Goal: Task Accomplishment & Management: Complete application form

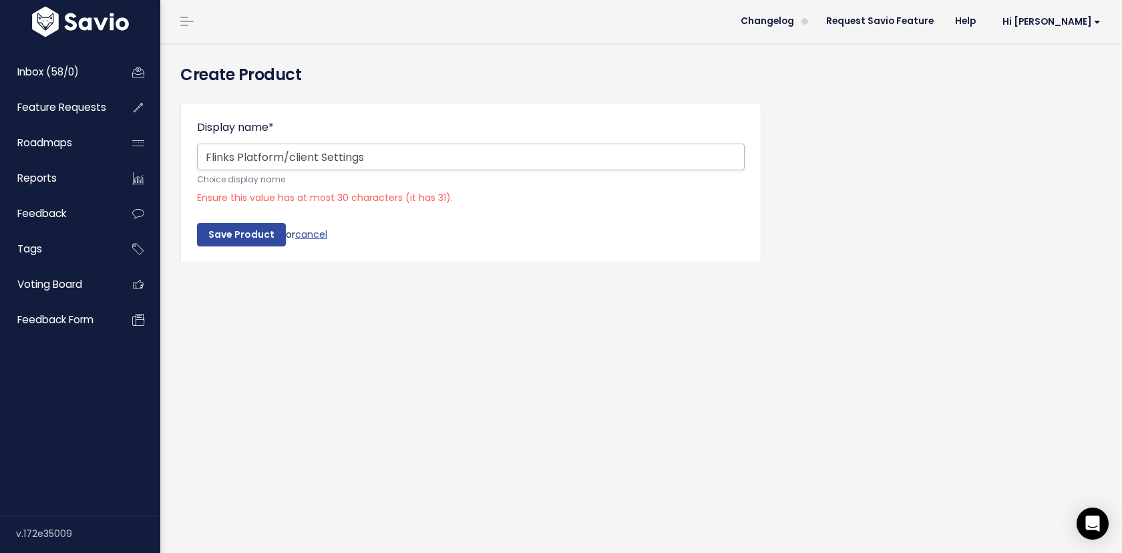
click at [294, 158] on input "Flinks Platform/client Settings" at bounding box center [471, 157] width 548 height 27
click at [286, 160] on input "Flinks Platform/Client Settings" at bounding box center [471, 157] width 548 height 27
drag, startPoint x: 327, startPoint y: 155, endPoint x: 299, endPoint y: 154, distance: 28.7
click at [299, 154] on input "Flinks Platform & Client Settings" at bounding box center [471, 157] width 548 height 27
click at [408, 156] on input "Flinks Platform & Client Settings" at bounding box center [471, 157] width 548 height 27
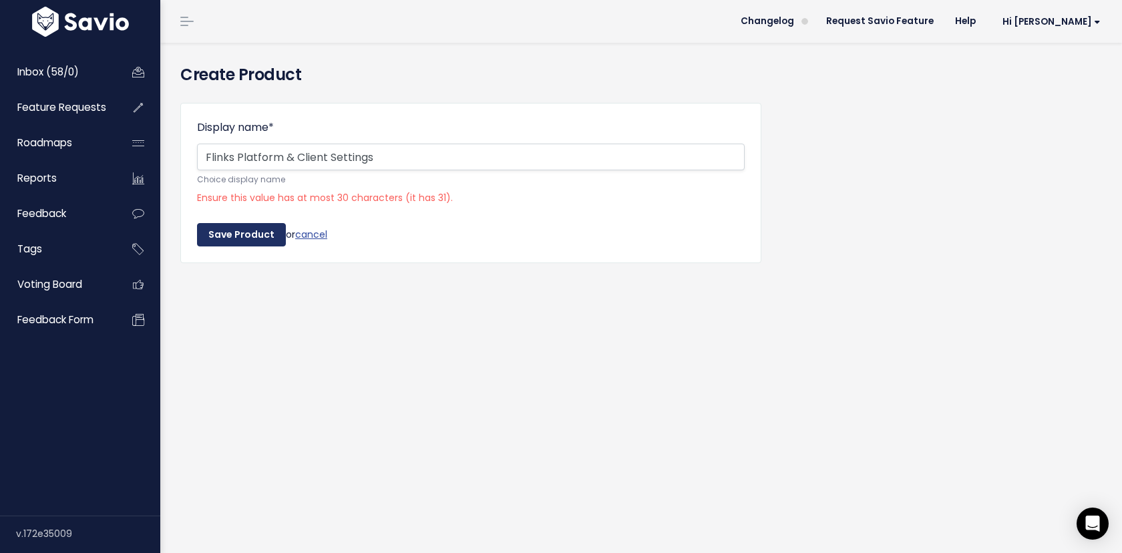
type input "Flinks Platform & Client Settings"
click at [234, 242] on input "Save Product" at bounding box center [241, 235] width 89 height 24
click at [292, 157] on input "Flinks Platform & Client Settings" at bounding box center [471, 157] width 548 height 27
drag, startPoint x: 323, startPoint y: 157, endPoint x: 288, endPoint y: 157, distance: 34.7
click at [288, 157] on input "Flinks Platform Client Settings" at bounding box center [471, 157] width 548 height 27
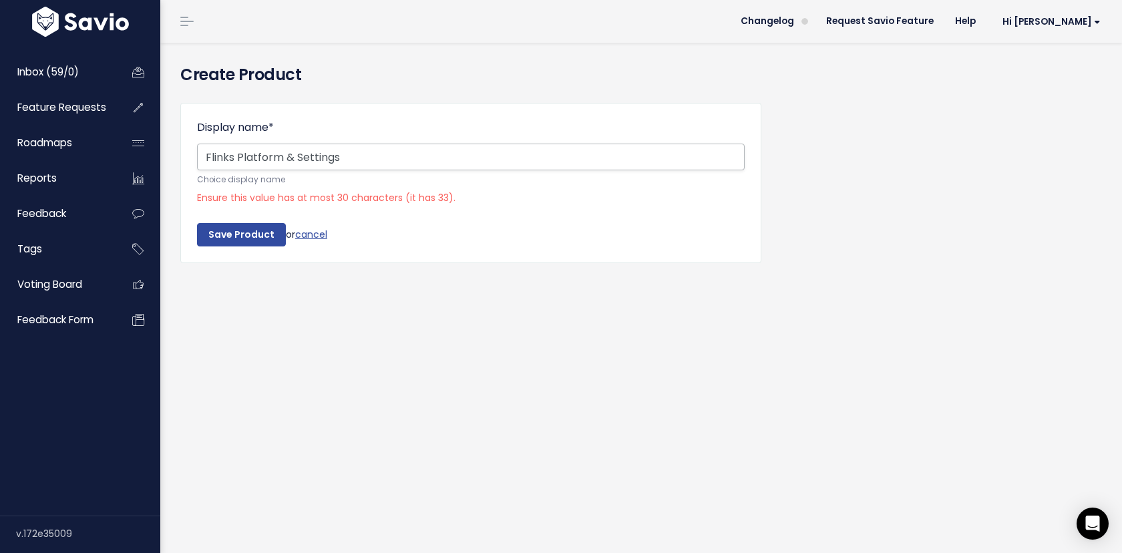
click at [408, 162] on input "Flinks Platform & Settings" at bounding box center [471, 157] width 548 height 27
click at [296, 156] on input "Flinks Platform & Settings" at bounding box center [471, 157] width 548 height 27
type input "Flinks PlatforSettings"
click at [334, 158] on input "Flinks Platform & Client Settings" at bounding box center [471, 157] width 548 height 27
click at [327, 156] on input "Flinks Platform & Client Settings" at bounding box center [471, 157] width 548 height 27
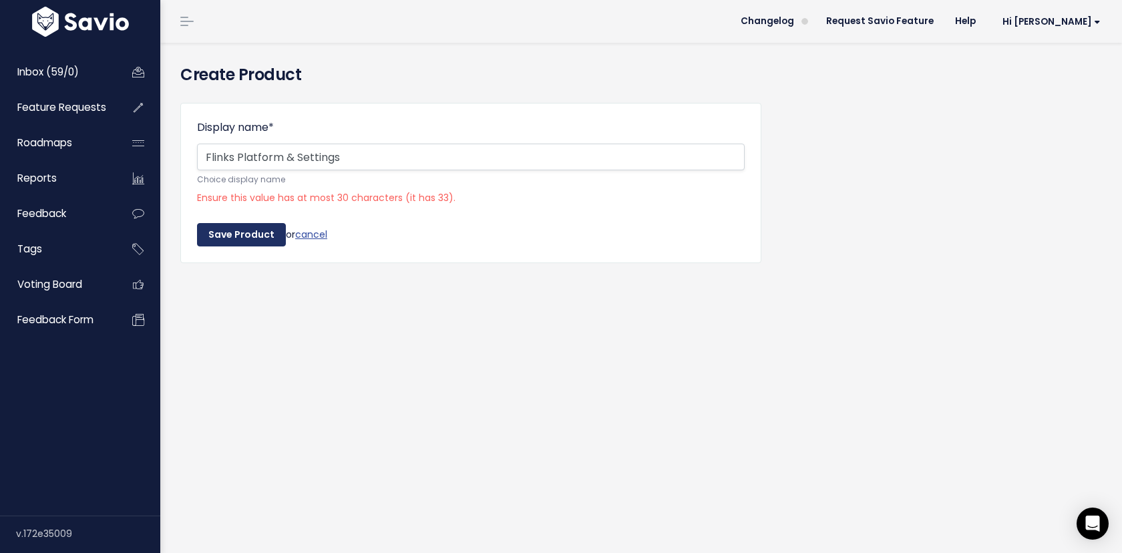
type input "Flinks Platform & Settings"
click at [245, 238] on input "Save Product" at bounding box center [241, 235] width 89 height 24
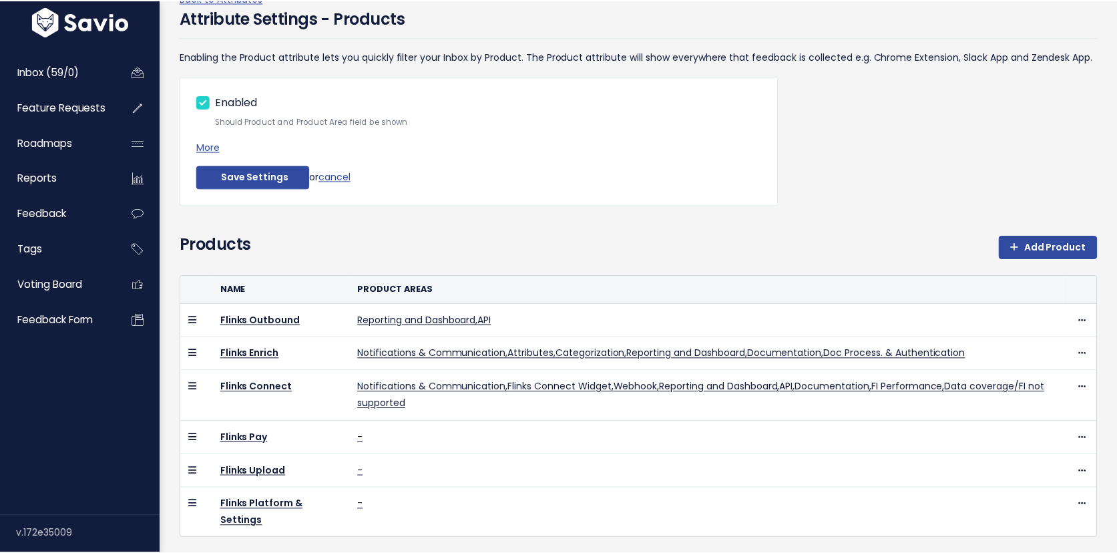
scroll to position [100, 0]
